Goal: Find specific page/section: Find specific page/section

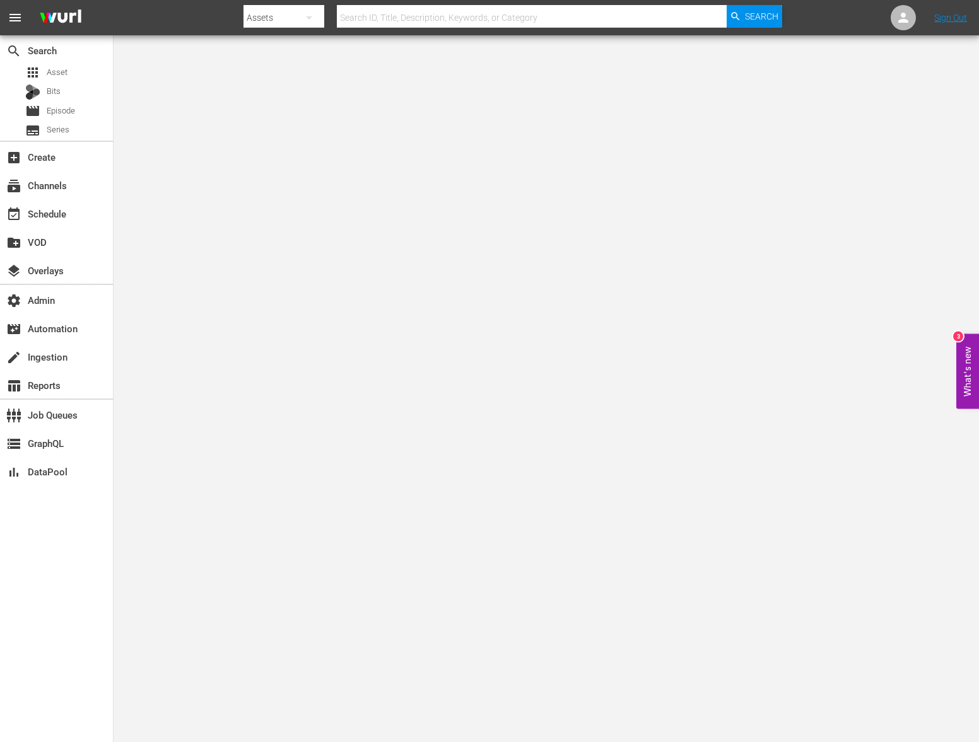
drag, startPoint x: 518, startPoint y: 34, endPoint x: 518, endPoint y: 25, distance: 8.9
click at [518, 32] on nav "menu Search By Assets Search ID, Title, Description, Keywords, or Category Sear…" at bounding box center [489, 17] width 979 height 35
click at [518, 25] on input "text" at bounding box center [532, 18] width 390 height 30
paste input "U7000227_BRA_LIVRE"
type input "U7000227_BRA_LIVRE"
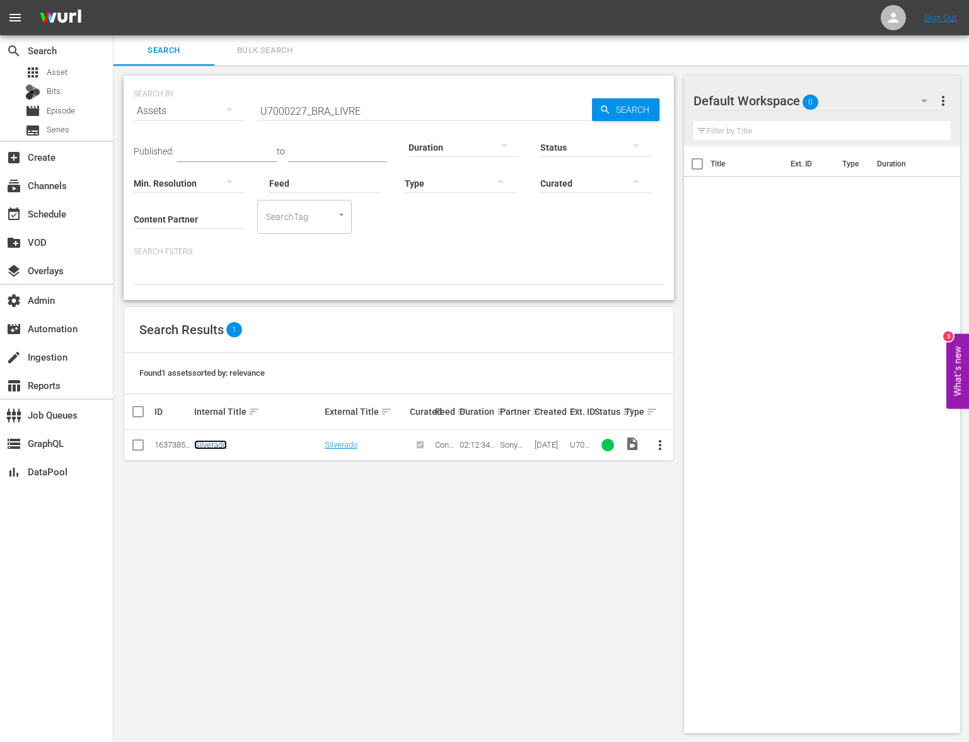
click at [222, 448] on link "Silverado" at bounding box center [210, 444] width 33 height 9
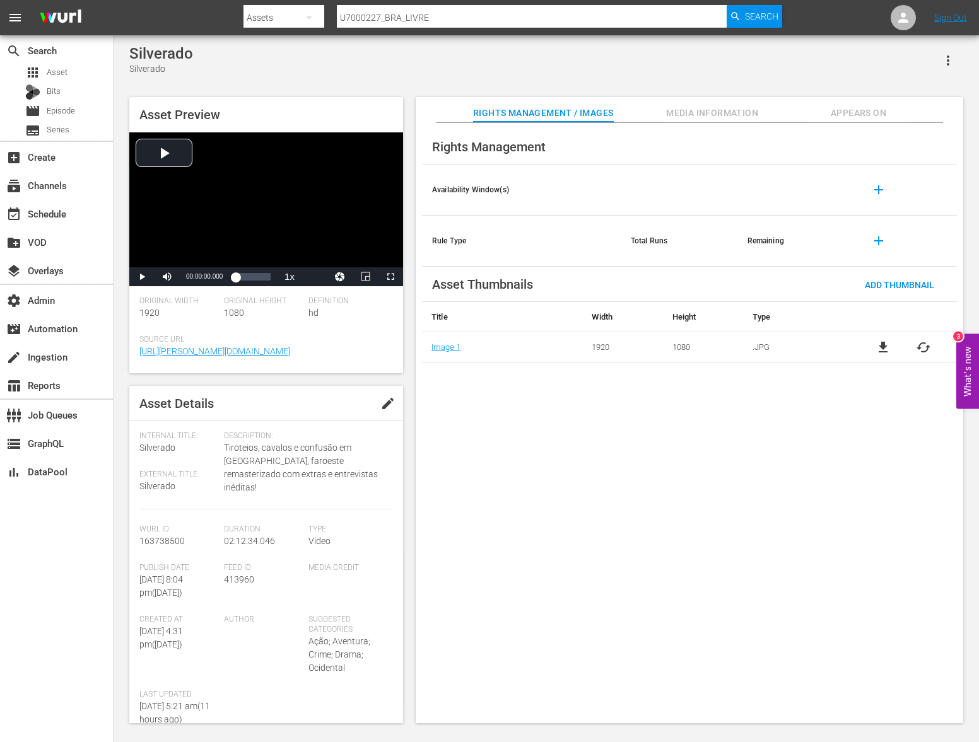
click at [872, 112] on span "Appears On" at bounding box center [858, 113] width 95 height 16
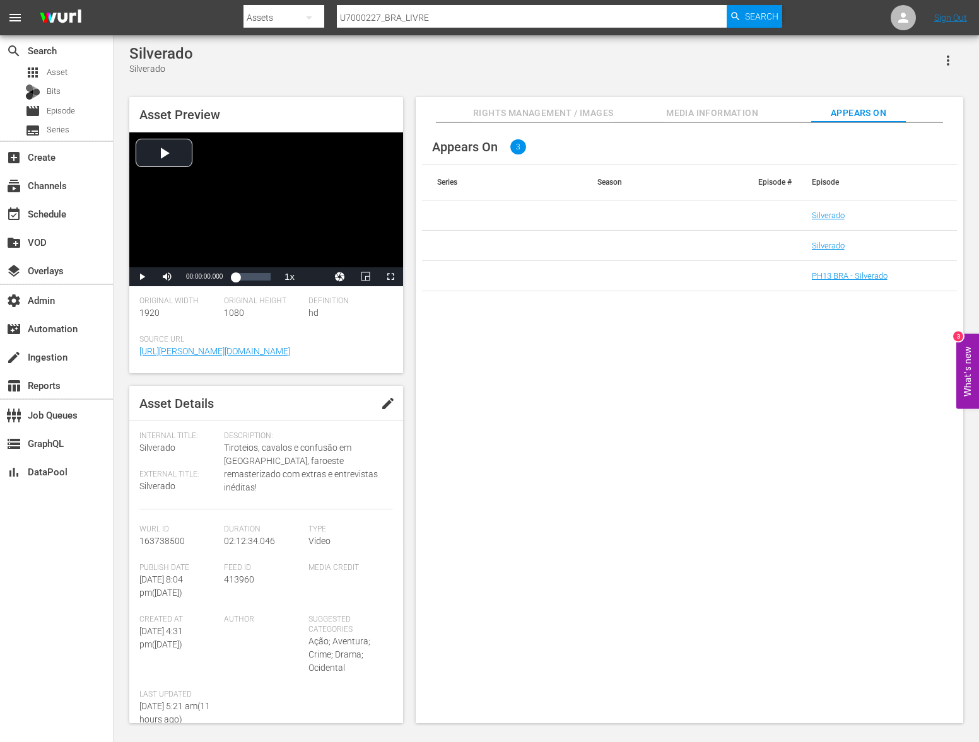
click at [832, 220] on td "Silverado" at bounding box center [877, 216] width 160 height 30
click at [834, 219] on link "Silverado" at bounding box center [828, 215] width 33 height 9
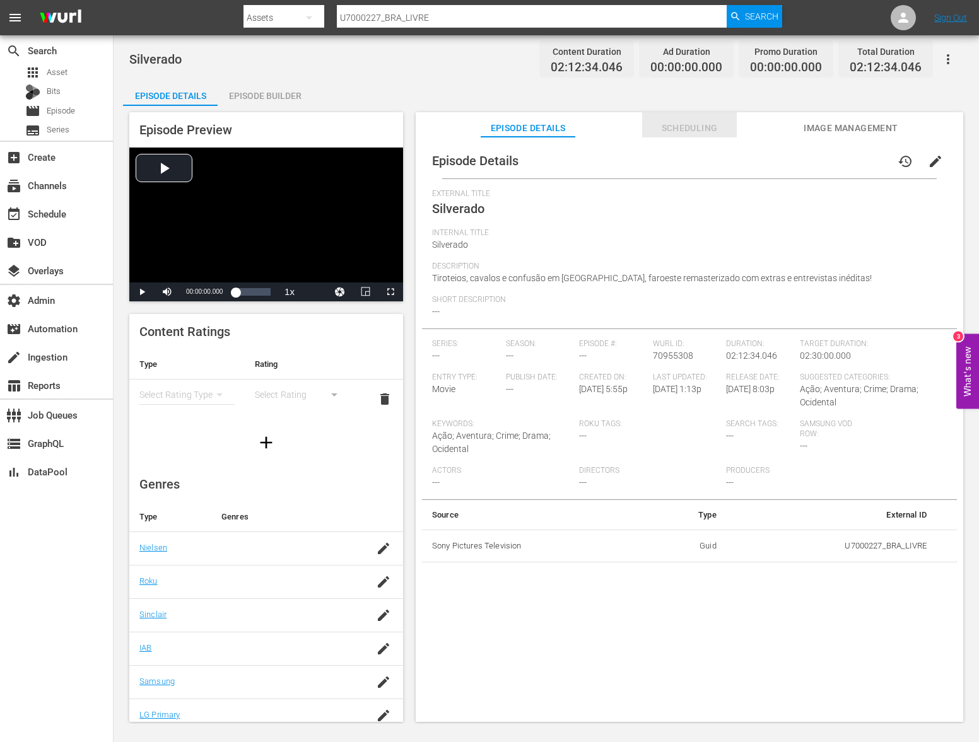
click at [716, 131] on span "Scheduling" at bounding box center [689, 128] width 95 height 16
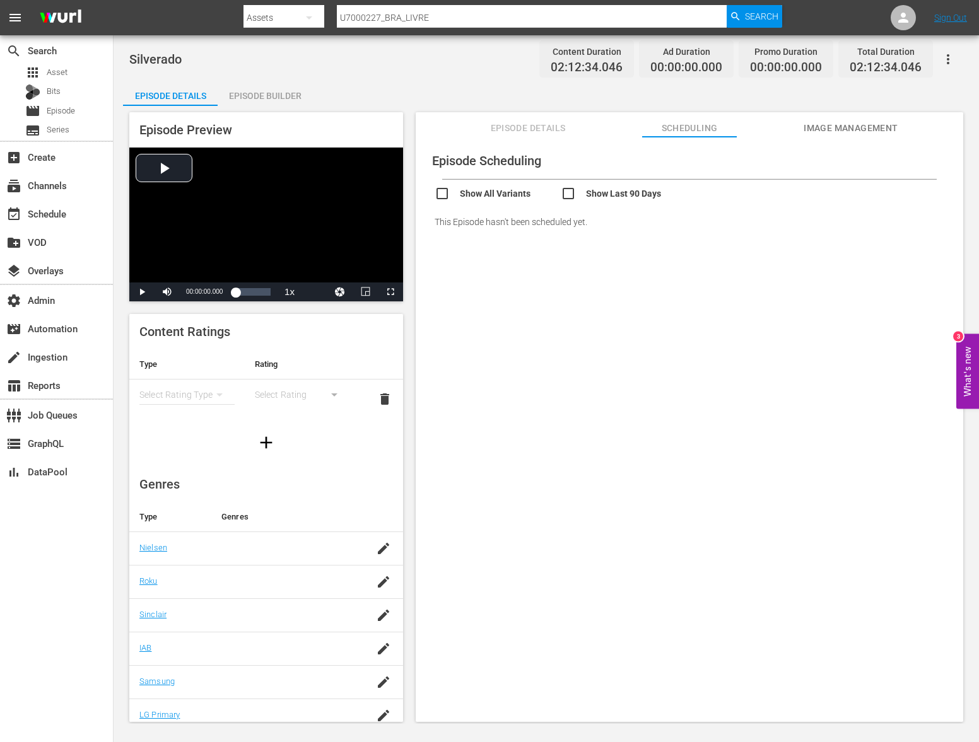
click at [543, 131] on span "Episode Details" at bounding box center [528, 128] width 95 height 16
